Goal: Transaction & Acquisition: Purchase product/service

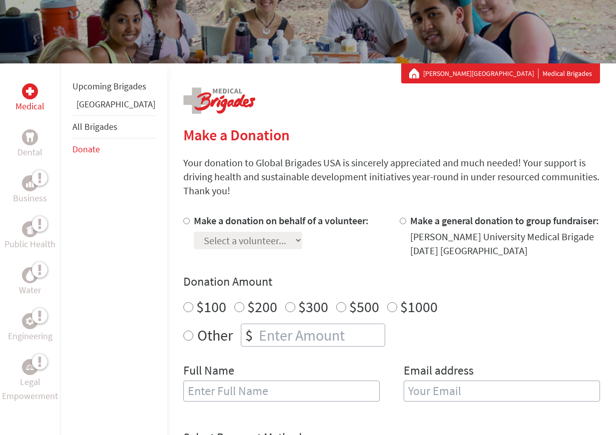
scroll to position [123, 0]
click at [183, 213] on div at bounding box center [188, 235] width 10 height 44
click at [183, 217] on input "Make a donation on behalf of a volunteer:" at bounding box center [186, 220] width 6 height 6
radio input "true"
click at [194, 231] on select "Select a volunteer... [PERSON_NAME] [PERSON_NAME] [PERSON_NAME] [PERSON_NAME] […" at bounding box center [248, 239] width 108 height 17
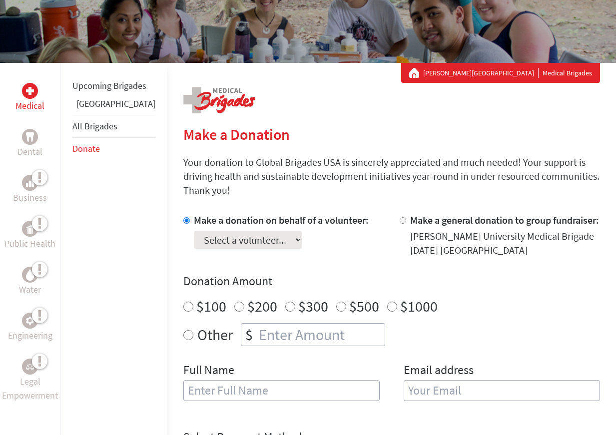
select select "D34DA6C2-8B67-11EF-BF8B-42010A8A0043"
click at [194, 231] on select "Select a volunteer... [PERSON_NAME] [PERSON_NAME] [PERSON_NAME] [PERSON_NAME] […" at bounding box center [248, 239] width 108 height 17
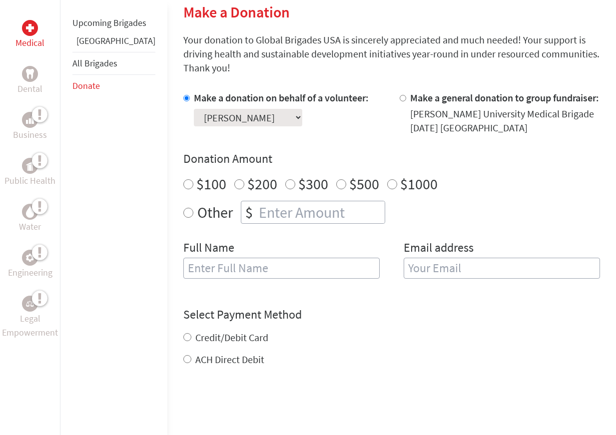
scroll to position [0, 0]
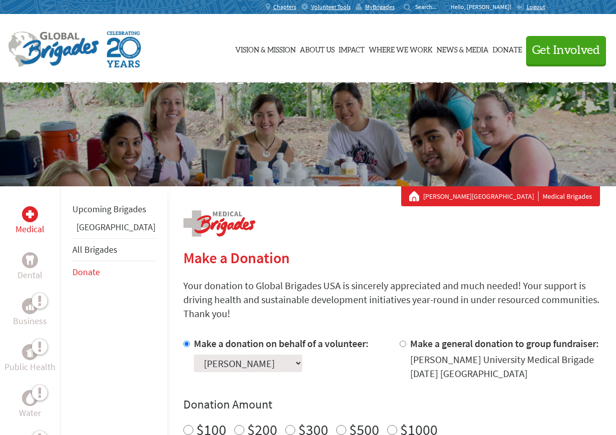
click at [494, 9] on p "Hello, [PERSON_NAME]!" at bounding box center [482, 7] width 65 height 8
click at [491, 7] on p "Hello, [PERSON_NAME]!" at bounding box center [482, 7] width 65 height 8
click at [489, 7] on p "Hello, [PERSON_NAME]!" at bounding box center [482, 7] width 65 height 8
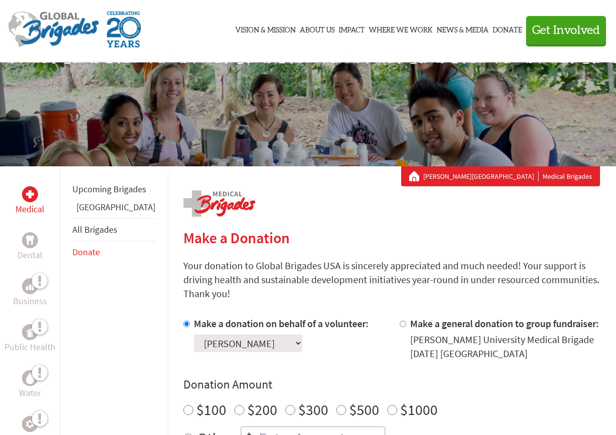
scroll to position [7, 0]
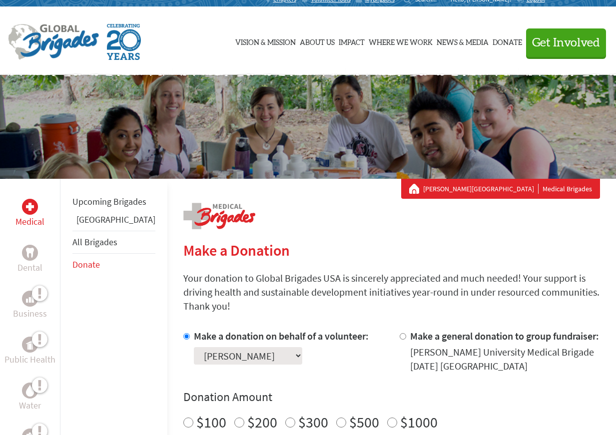
click at [547, 172] on div "[PERSON_NAME] University Medical Brigades" at bounding box center [308, 127] width 616 height 104
click at [506, 193] on link "[PERSON_NAME][GEOGRAPHIC_DATA]" at bounding box center [480, 189] width 115 height 10
click at [488, 188] on link "[PERSON_NAME][GEOGRAPHIC_DATA]" at bounding box center [480, 189] width 115 height 10
